Goal: Browse casually

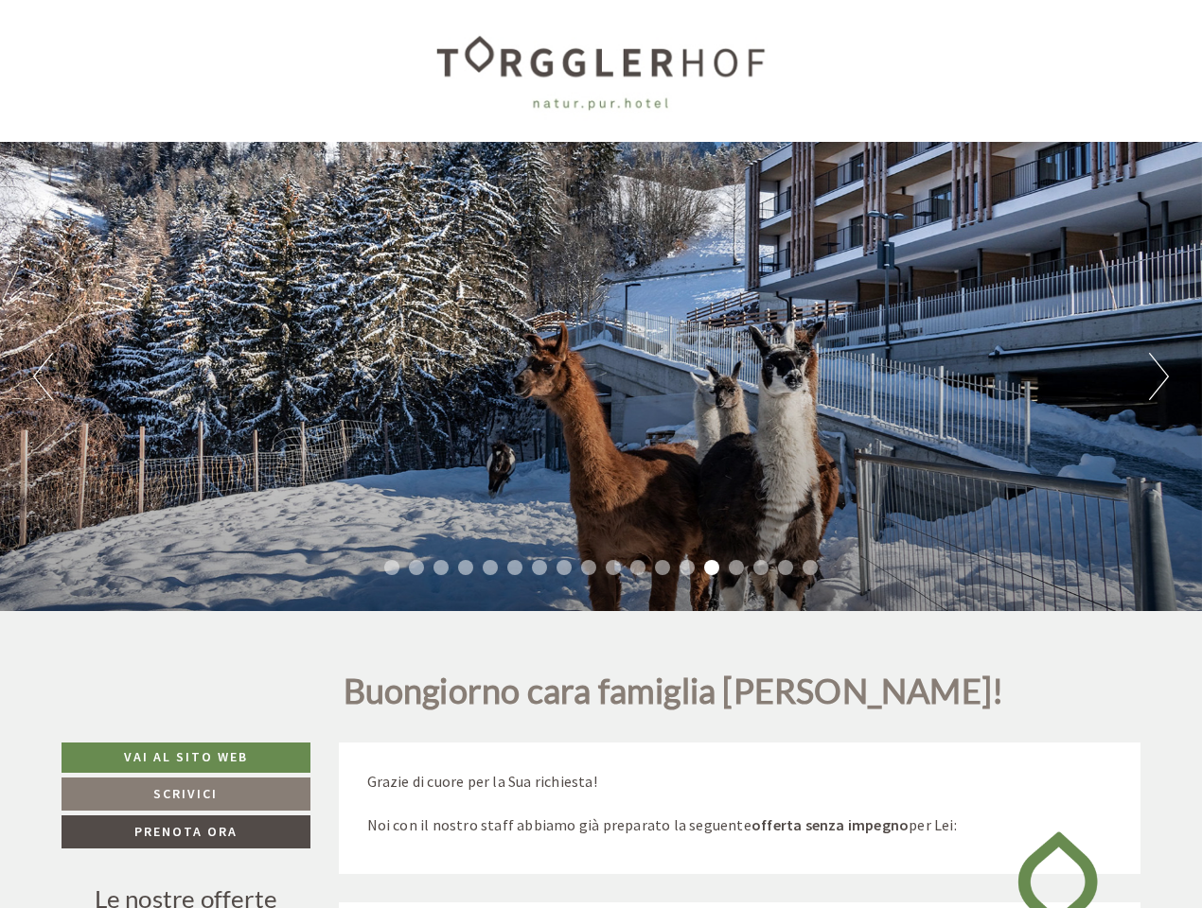
click at [601, 454] on div "Previous Next 1 2 3 4 5 6 7 8 9 10 11 12 13 14 15 16 17 18" at bounding box center [601, 376] width 1202 height 469
click at [43, 377] on button "Previous" at bounding box center [43, 376] width 20 height 47
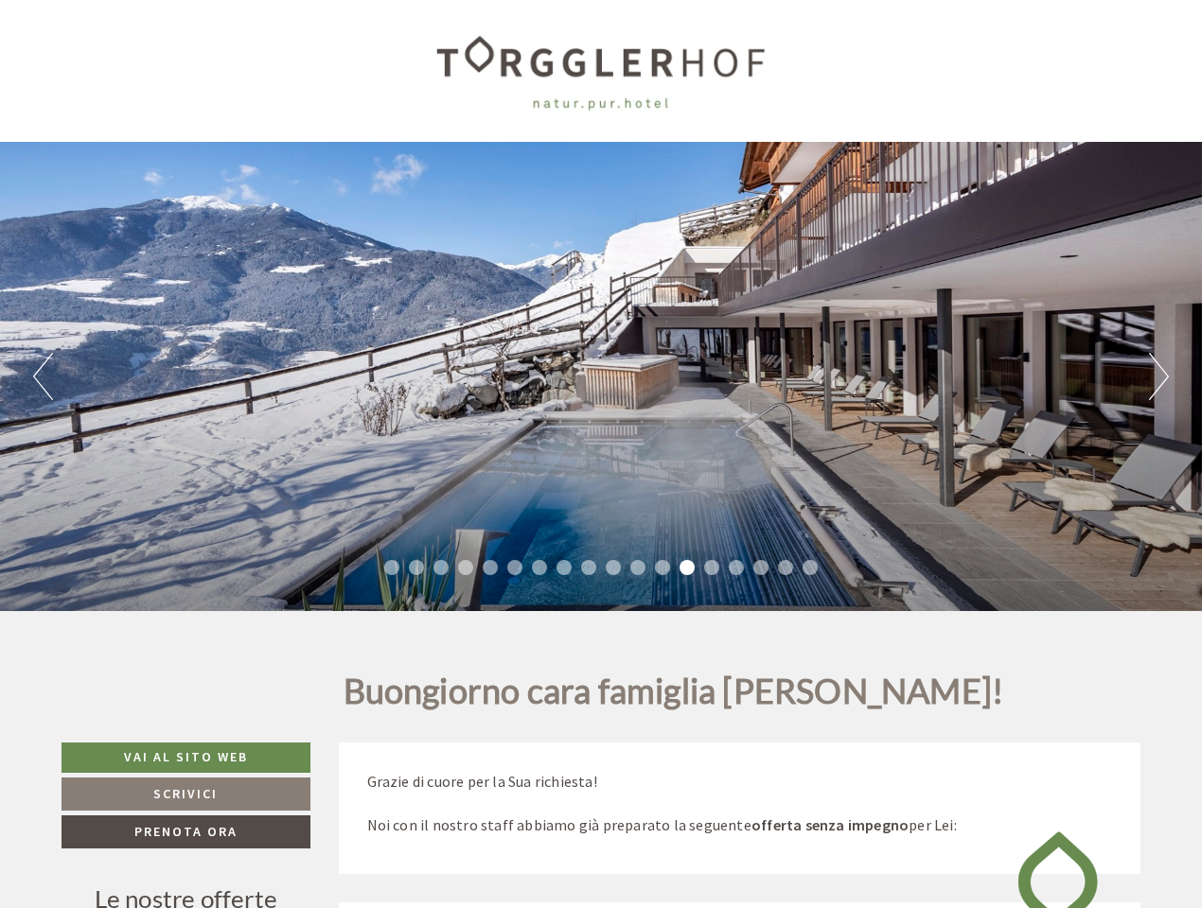
click at [601, 377] on div "Previous Next 1 2 3 4 5 6 7 8 9 10 11 12 13 14 15 16 17 18" at bounding box center [601, 376] width 1202 height 469
click at [1158, 377] on button "Next" at bounding box center [1159, 376] width 20 height 47
click at [392, 568] on li "1" at bounding box center [391, 567] width 15 height 15
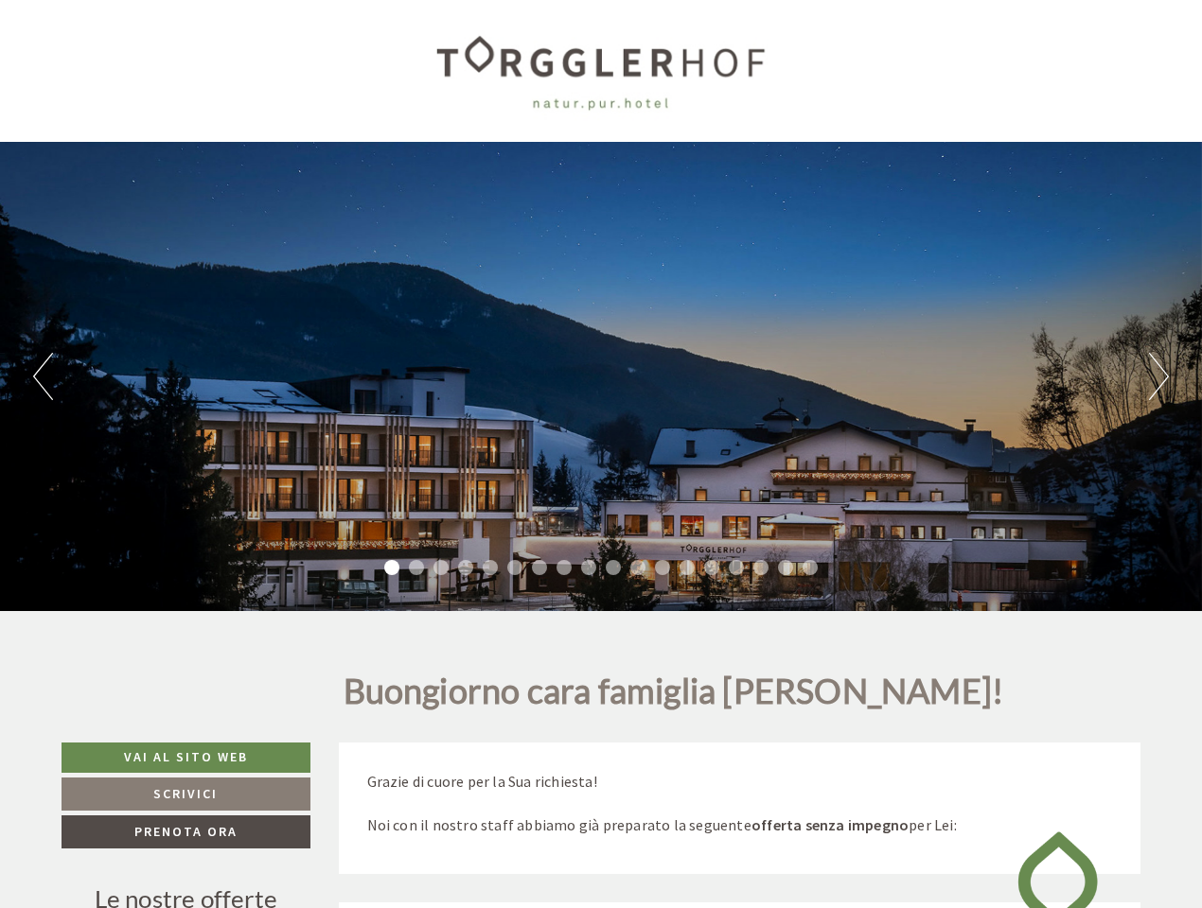
click at [416, 568] on li "2" at bounding box center [416, 567] width 15 height 15
click at [441, 568] on li "3" at bounding box center [440, 567] width 15 height 15
click at [466, 568] on li "4" at bounding box center [465, 567] width 15 height 15
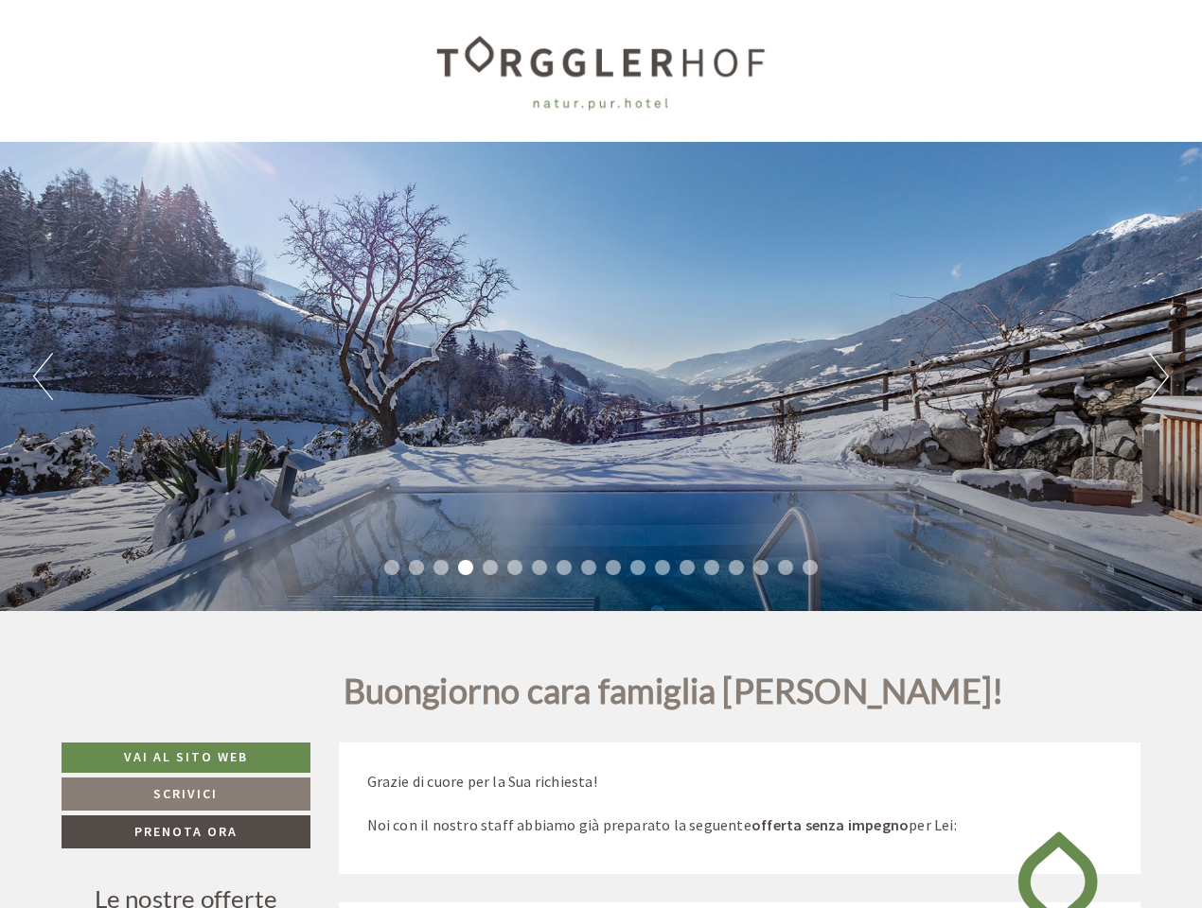
click at [490, 568] on li "5" at bounding box center [490, 567] width 15 height 15
click at [515, 568] on li "6" at bounding box center [514, 567] width 15 height 15
